Goal: Task Accomplishment & Management: Use online tool/utility

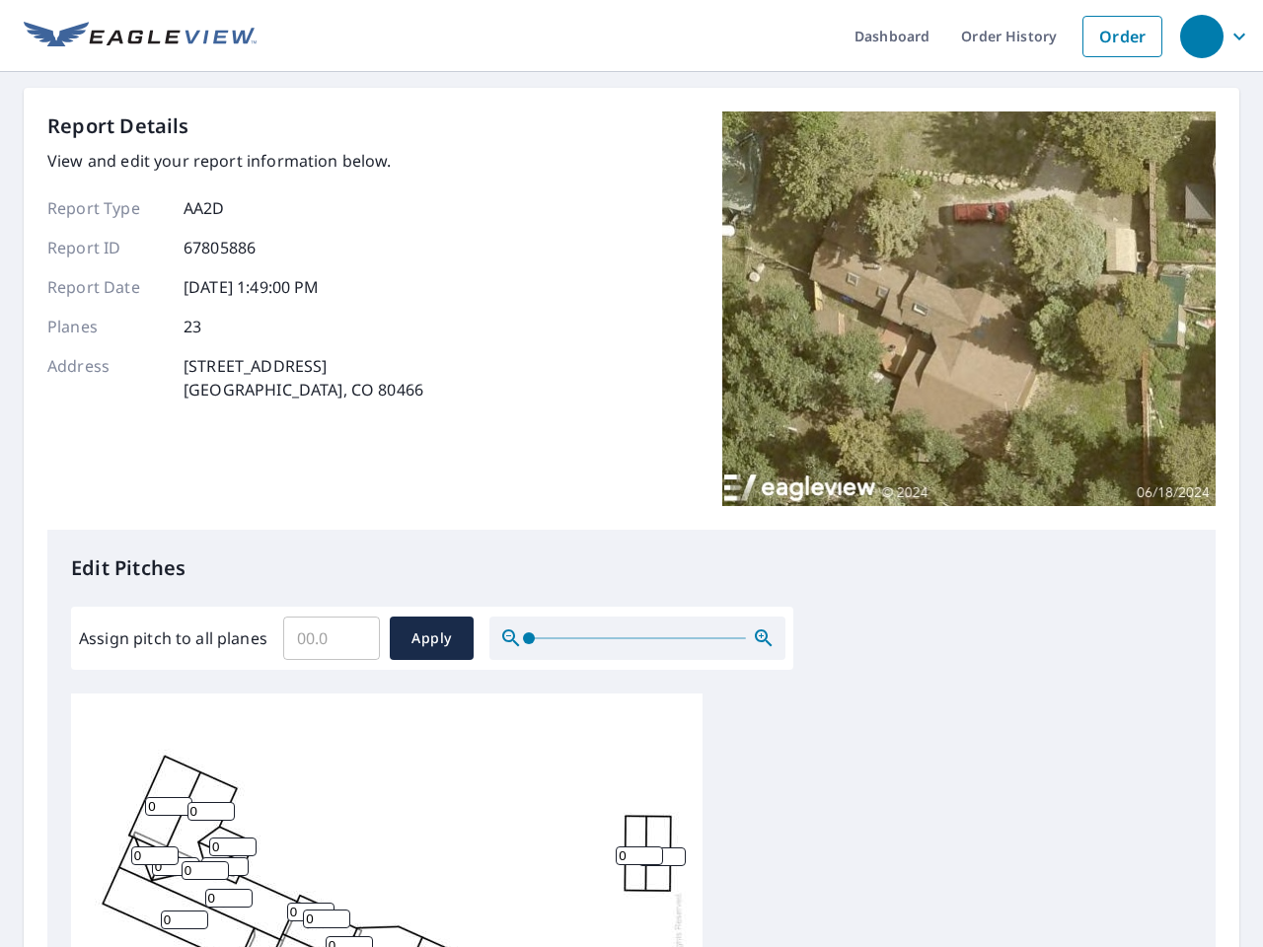
click at [631, 474] on div "Report Details View and edit your report information below. Report Type AA2D Re…" at bounding box center [631, 320] width 1168 height 418
click at [1201, 36] on div "button" at bounding box center [1201, 36] width 43 height 43
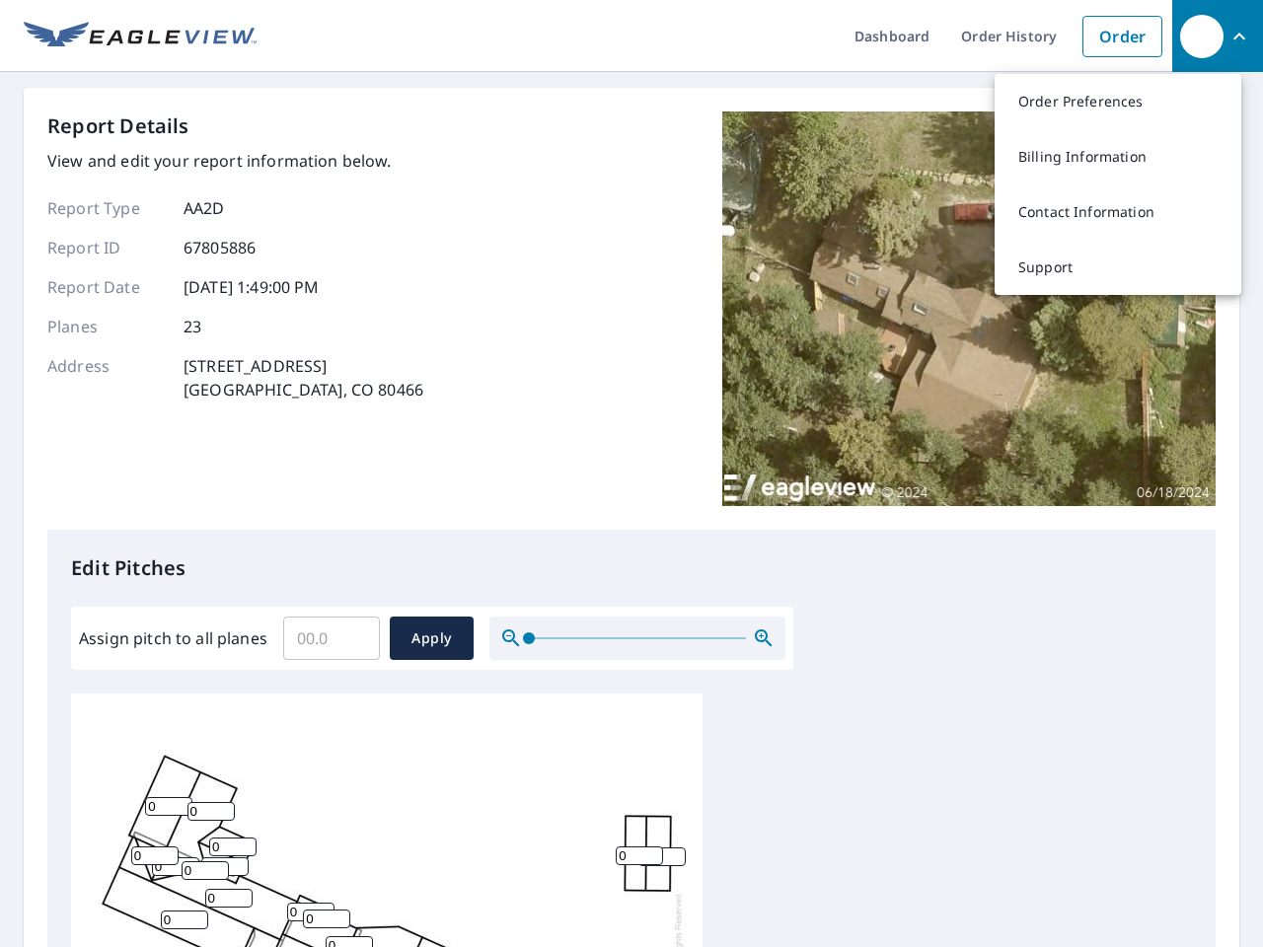
click at [332, 638] on input "Assign pitch to all planes" at bounding box center [331, 638] width 97 height 55
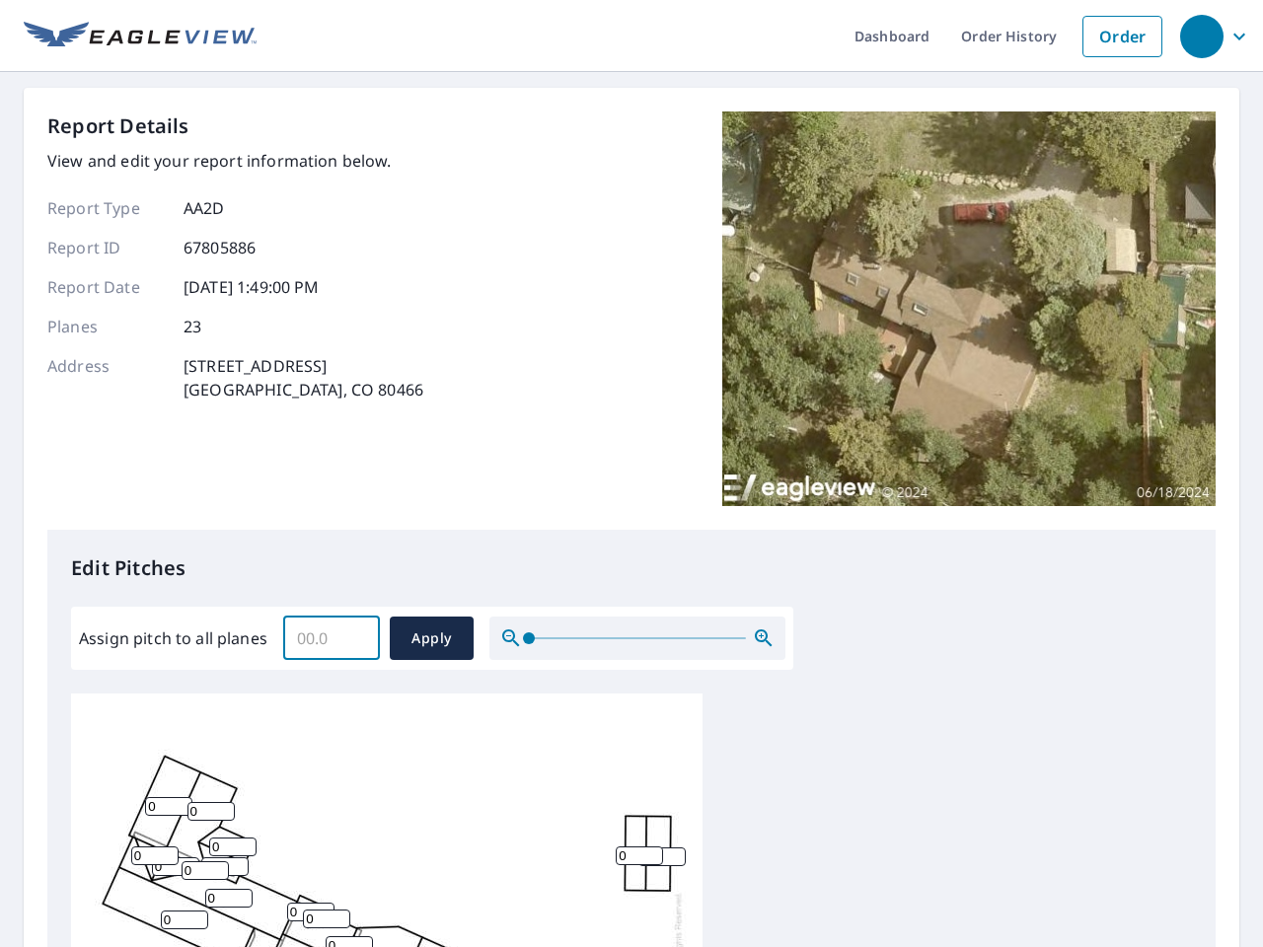
click at [431, 638] on span "Apply" at bounding box center [432, 639] width 52 height 25
click at [764, 638] on icon "button" at bounding box center [764, 639] width 24 height 24
